Goal: Check status: Check status

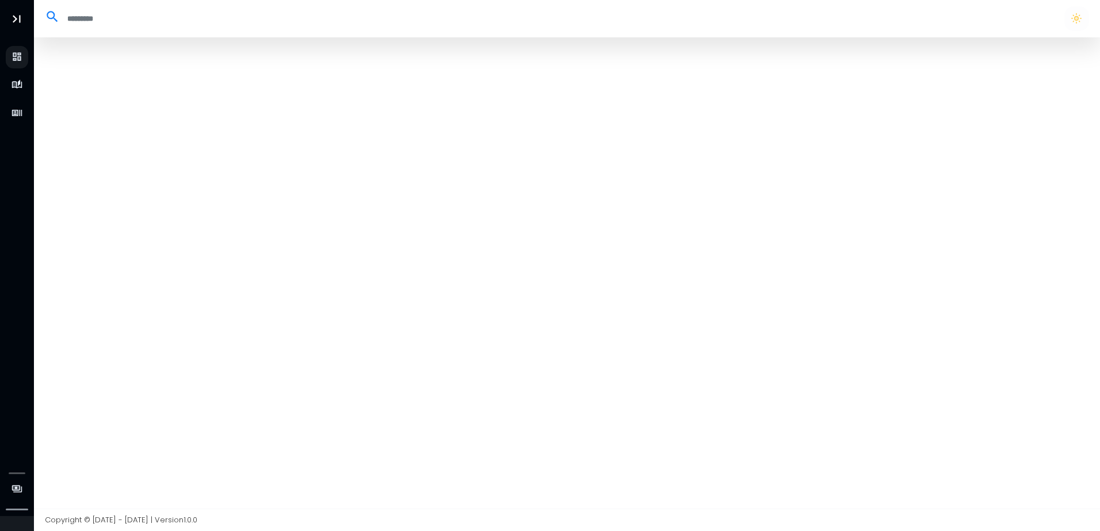
select select "**"
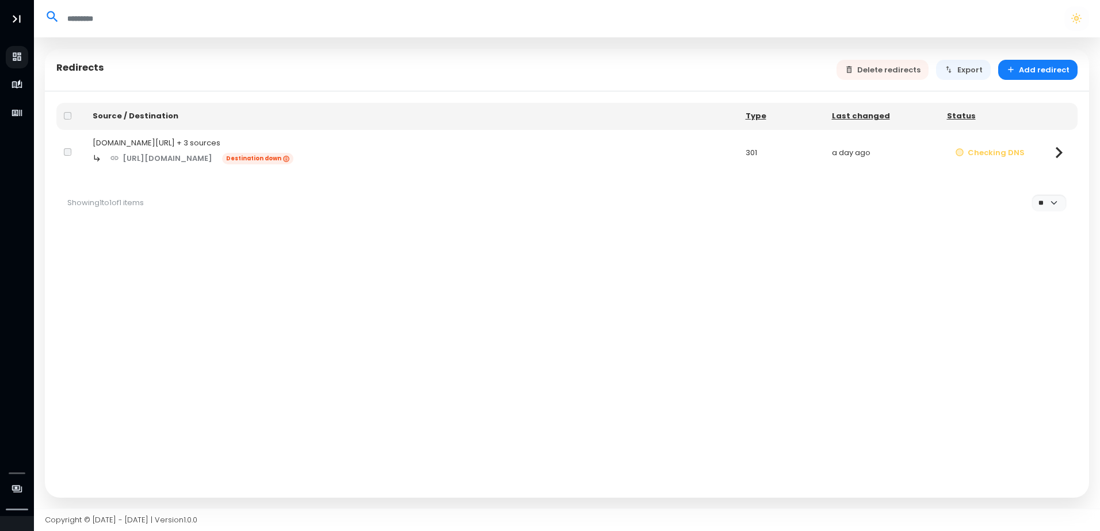
click at [217, 147] on div "[DOMAIN_NAME][URL] + 3 sources" at bounding box center [412, 143] width 638 height 12
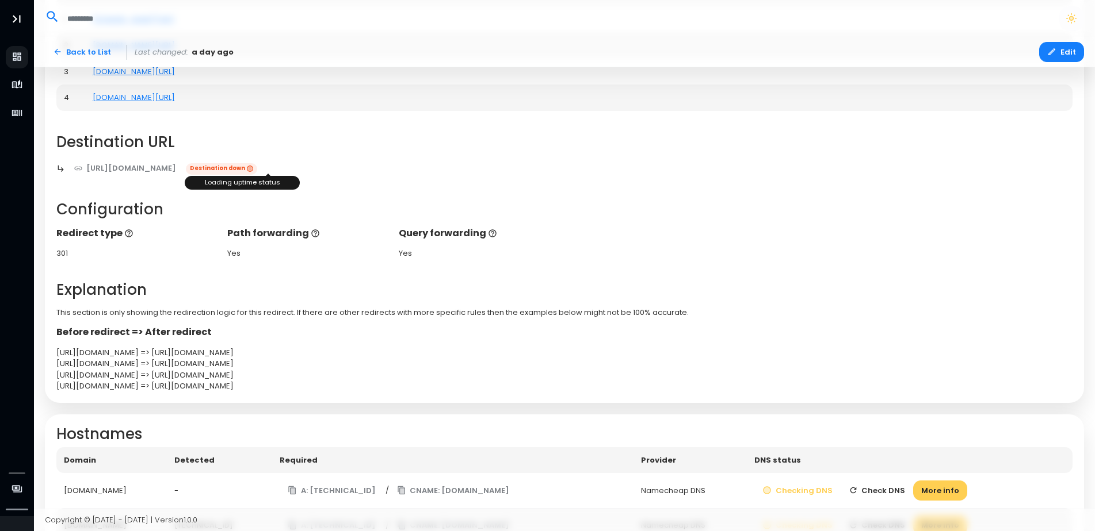
scroll to position [229, 0]
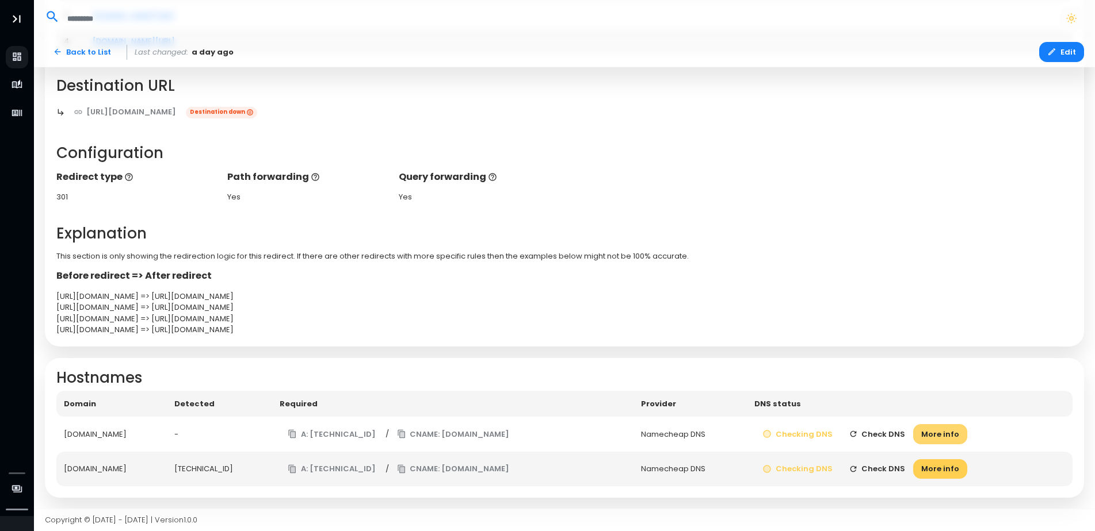
click at [951, 434] on button "More info" at bounding box center [940, 434] width 54 height 20
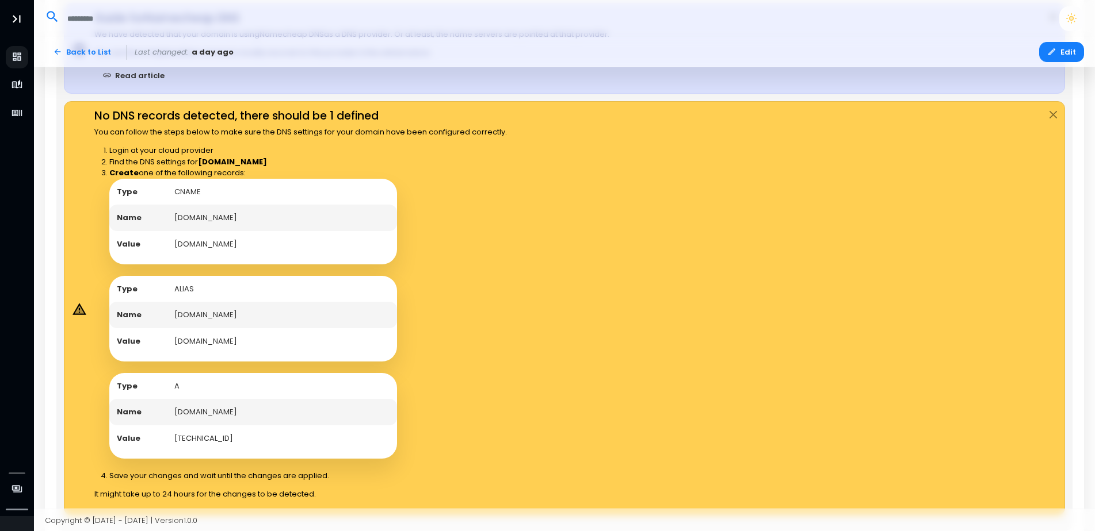
scroll to position [747, 0]
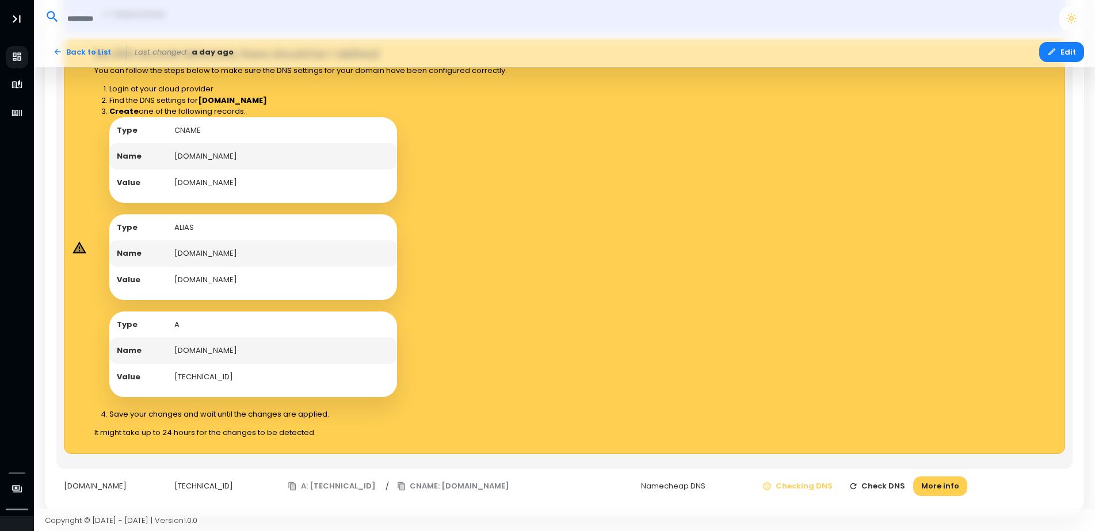
drag, startPoint x: 273, startPoint y: 257, endPoint x: 169, endPoint y: 259, distance: 104.1
click at [169, 259] on td "[DOMAIN_NAME]" at bounding box center [282, 253] width 230 height 26
copy td "[DOMAIN_NAME]"
drag, startPoint x: 266, startPoint y: 284, endPoint x: 174, endPoint y: 283, distance: 92.6
click at [174, 283] on td "[DOMAIN_NAME]" at bounding box center [282, 280] width 230 height 26
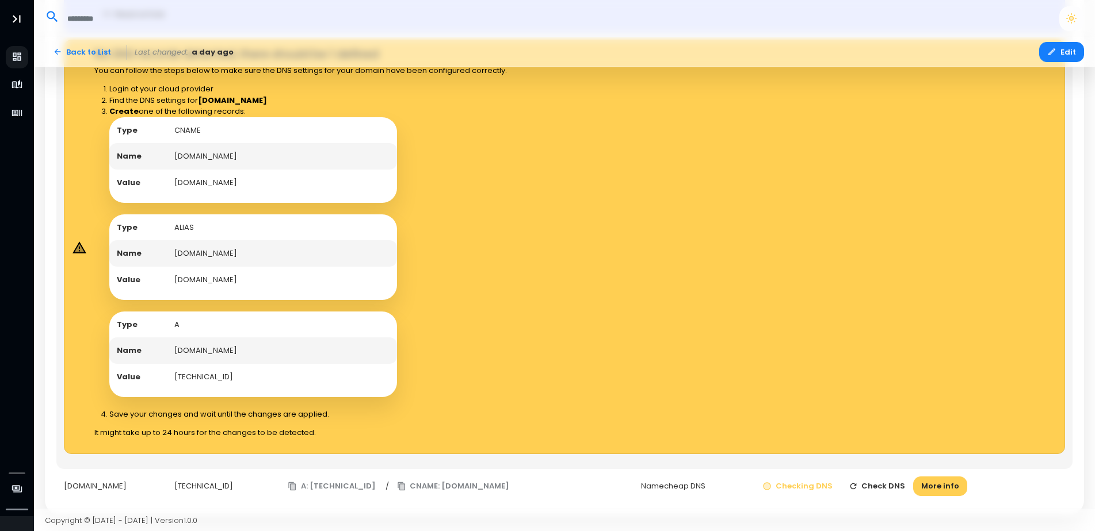
copy td "[DOMAIN_NAME]"
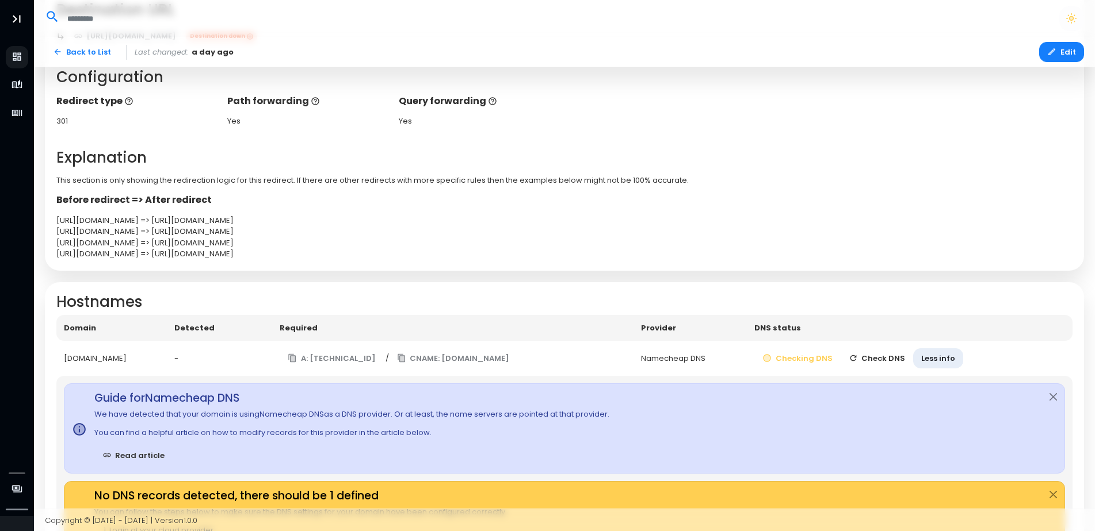
scroll to position [286, 0]
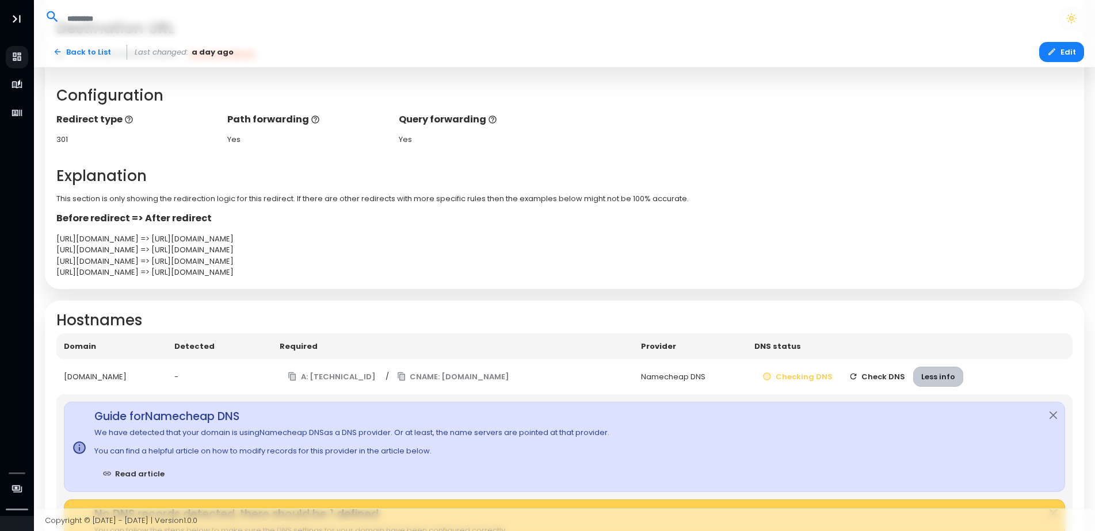
click at [944, 377] on button "Less info" at bounding box center [938, 377] width 50 height 20
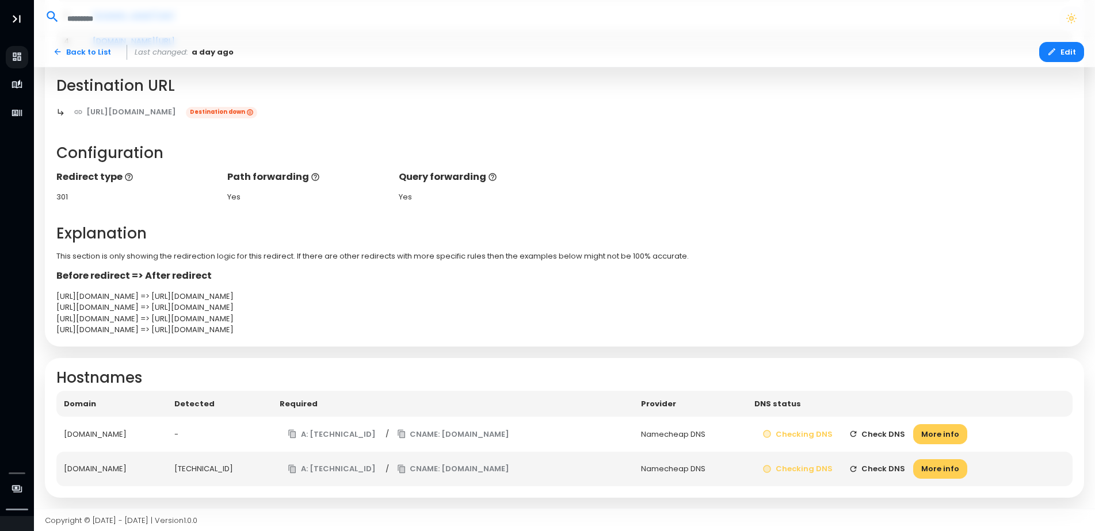
scroll to position [229, 0]
click at [967, 466] on button "More info" at bounding box center [940, 470] width 54 height 20
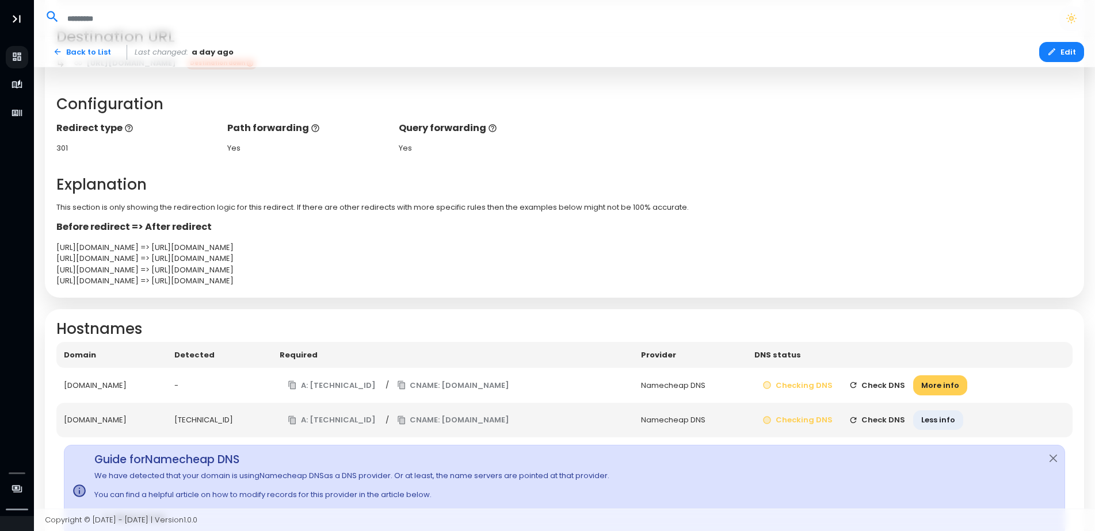
scroll to position [114, 0]
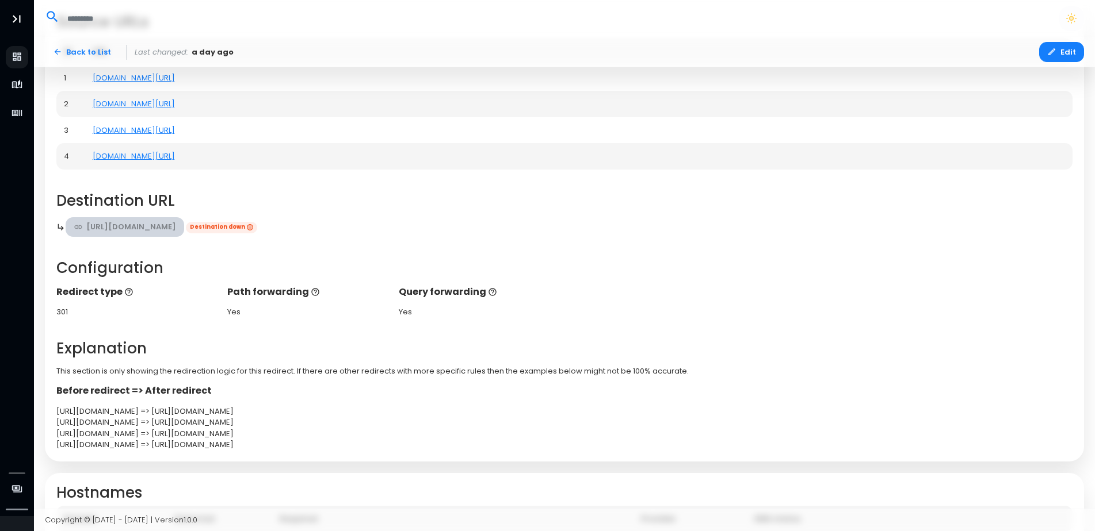
click at [108, 222] on link "[URL][DOMAIN_NAME]" at bounding box center [125, 227] width 119 height 20
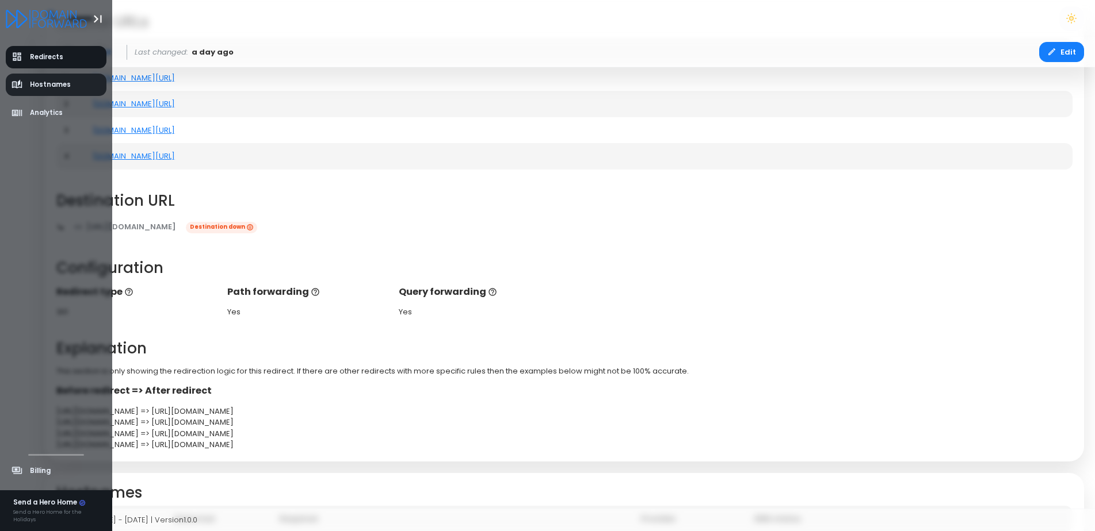
click at [35, 87] on span "Hostnames" at bounding box center [50, 85] width 41 height 10
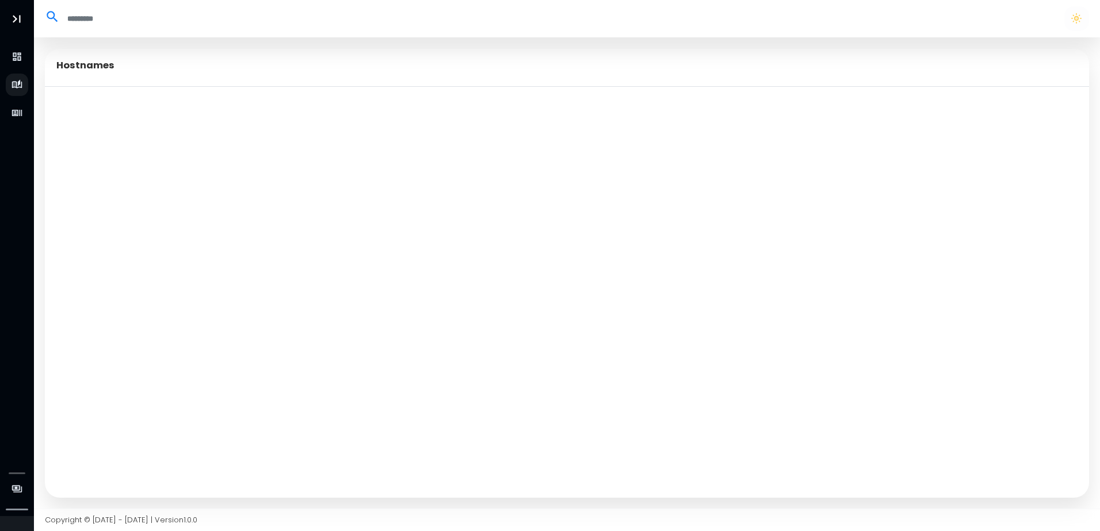
select select "**"
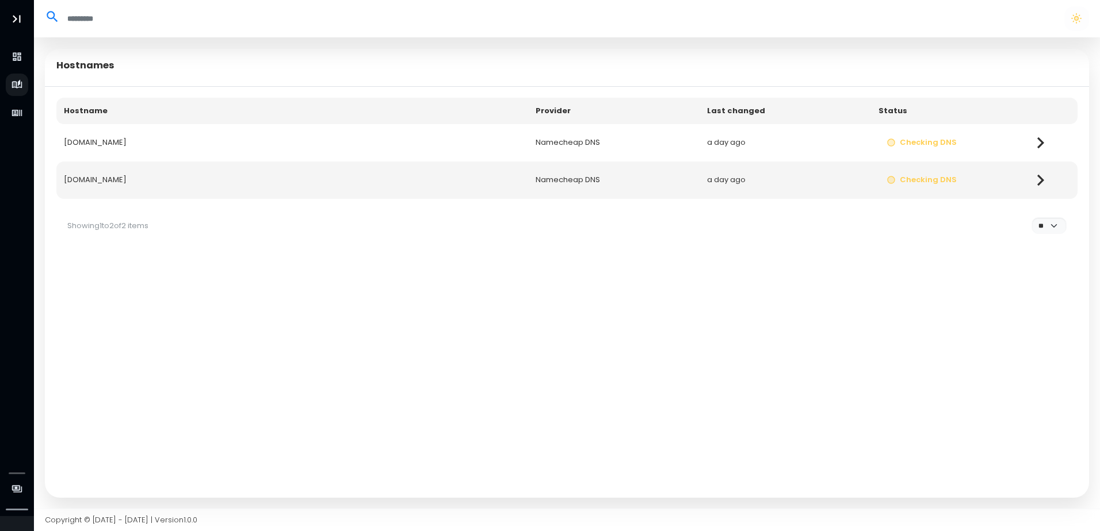
click at [299, 140] on td "[DOMAIN_NAME]" at bounding box center [292, 142] width 472 height 37
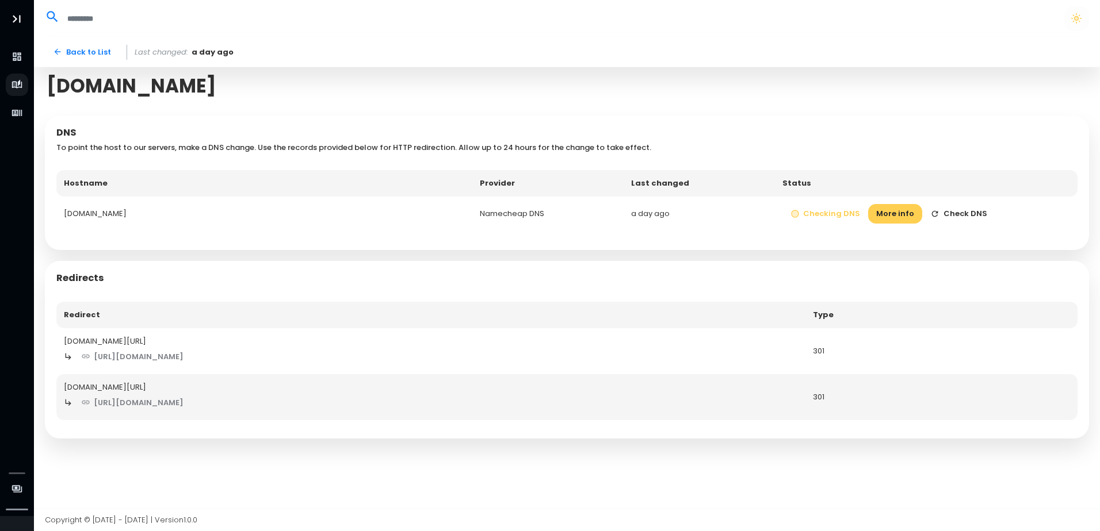
click at [932, 215] on icon "button" at bounding box center [935, 214] width 6 height 6
